Goal: Task Accomplishment & Management: Use online tool/utility

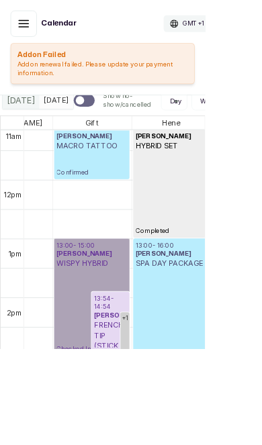
click at [132, 363] on link "13:00 - 15:00 Chibuki Aigbe WISPY HYBRID Checked In" at bounding box center [117, 380] width 96 height 150
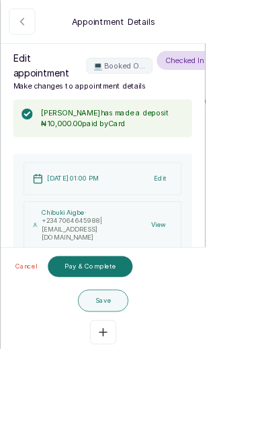
click at [30, 25] on icon "button" at bounding box center [28, 28] width 4 height 8
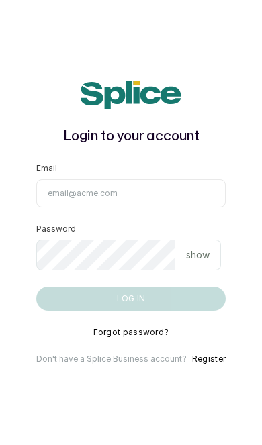
type input "layo@withsplice.com"
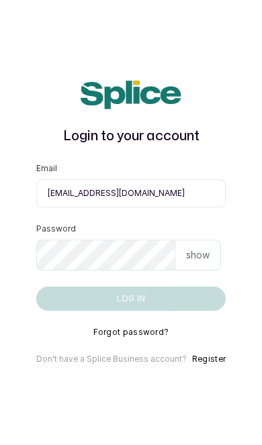
click at [130, 311] on button "Log in" at bounding box center [130, 299] width 189 height 24
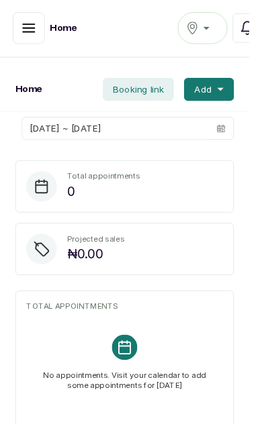
scroll to position [1, 0]
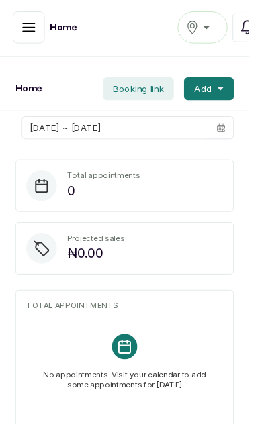
click at [218, 42] on button "Yaba" at bounding box center [213, 29] width 52 height 34
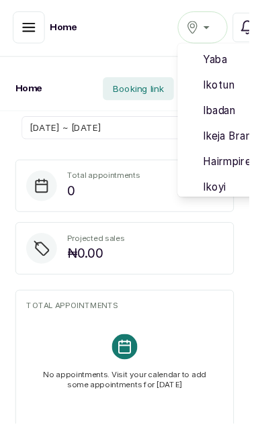
scroll to position [0, 0]
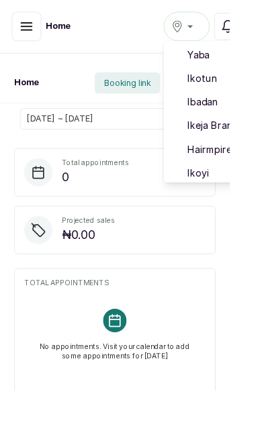
click at [216, 27] on div "Yaba" at bounding box center [213, 30] width 35 height 16
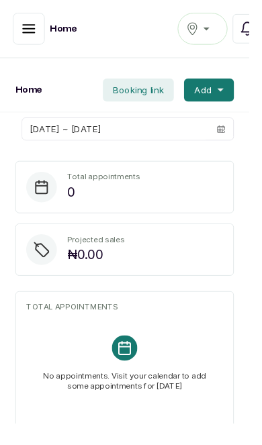
click at [24, 30] on icon "button" at bounding box center [30, 30] width 12 height 8
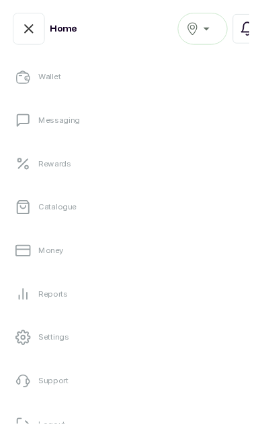
scroll to position [255, 0]
click at [132, 441] on button "Logout" at bounding box center [131, 447] width 241 height 38
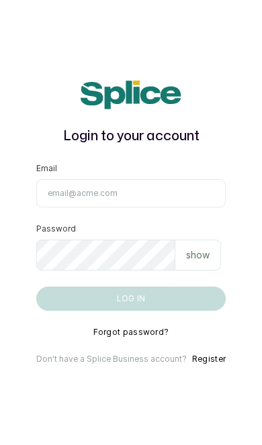
scroll to position [88, 0]
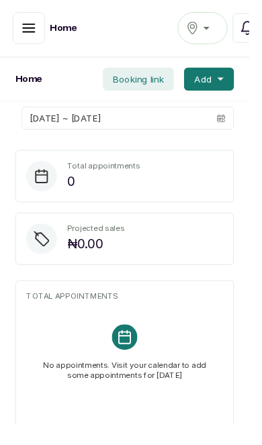
click at [154, 79] on span "Booking link" at bounding box center [145, 82] width 53 height 13
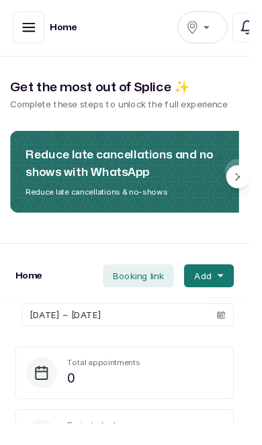
click at [163, 285] on span "Booking link" at bounding box center [145, 290] width 53 height 13
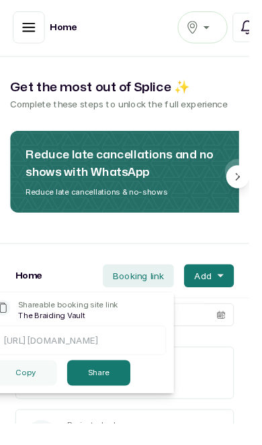
click at [35, 394] on button "Copy" at bounding box center [27, 392] width 65 height 27
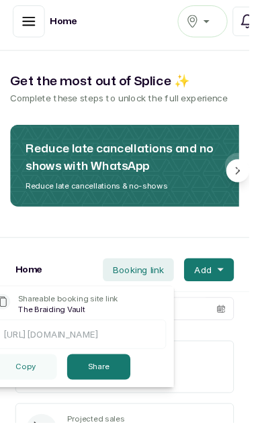
scroll to position [40, 0]
